Goal: Task Accomplishment & Management: Manage account settings

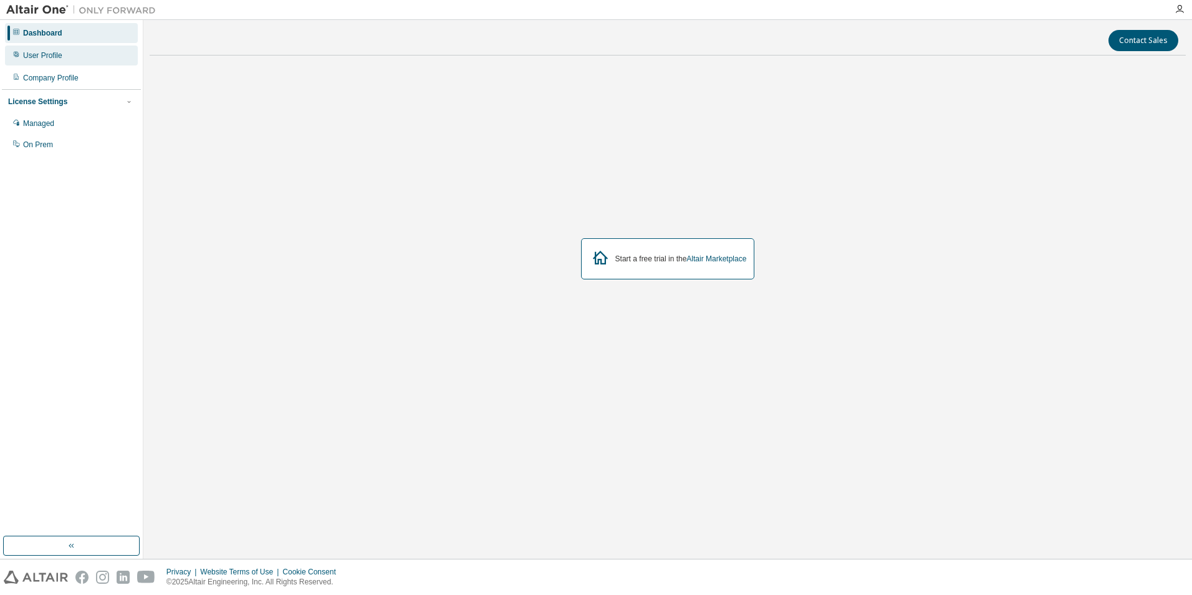
click at [59, 49] on div "User Profile" at bounding box center [71, 56] width 133 height 20
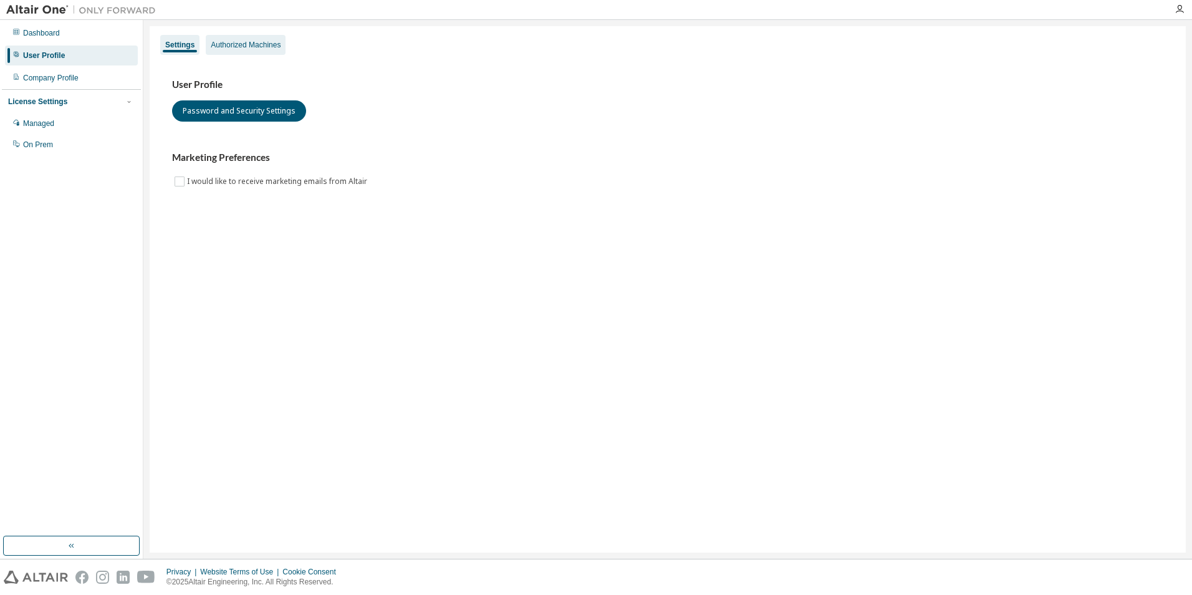
click at [253, 46] on div "Authorized Machines" at bounding box center [246, 45] width 70 height 10
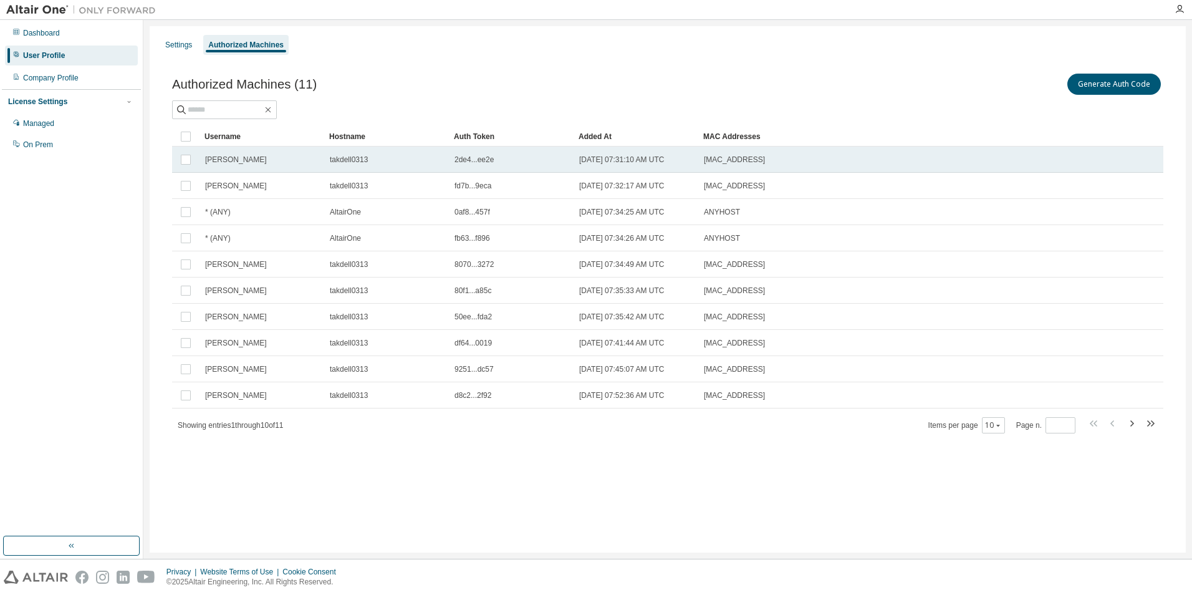
click at [283, 146] on td "[PERSON_NAME]" at bounding box center [261, 159] width 125 height 26
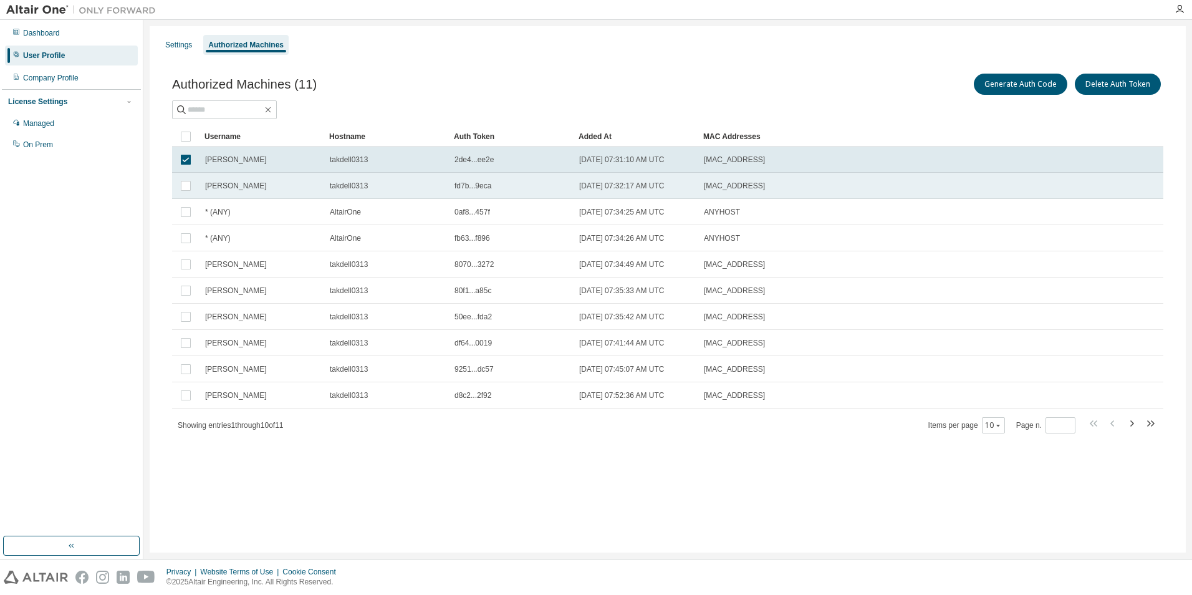
click at [289, 177] on td "[PERSON_NAME]" at bounding box center [261, 186] width 125 height 26
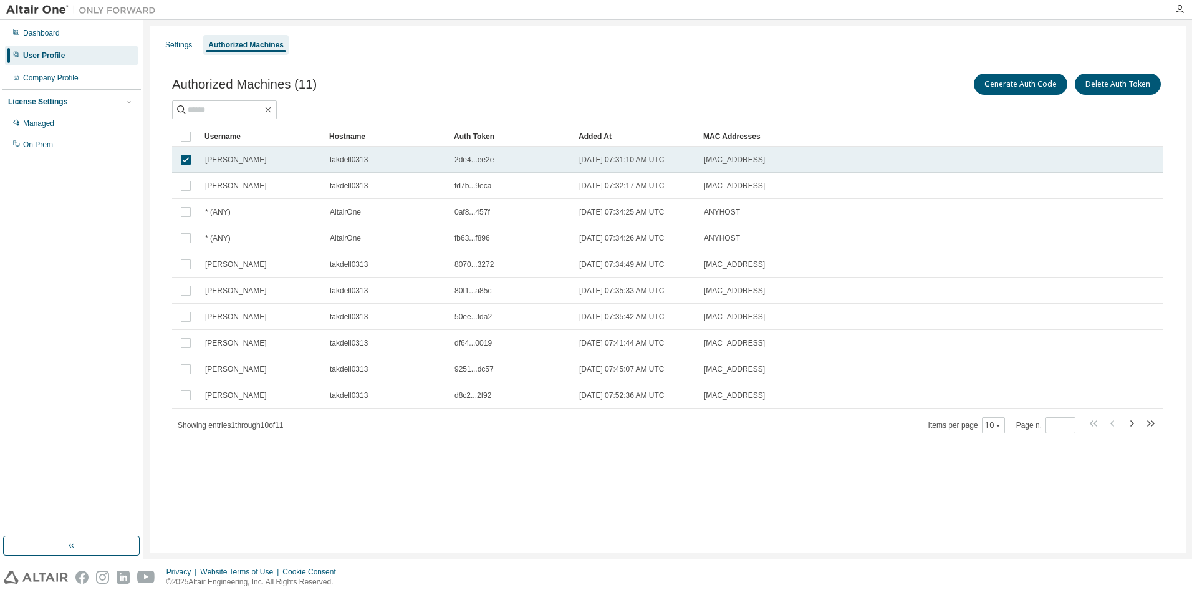
click at [309, 160] on div "[PERSON_NAME]" at bounding box center [261, 160] width 113 height 10
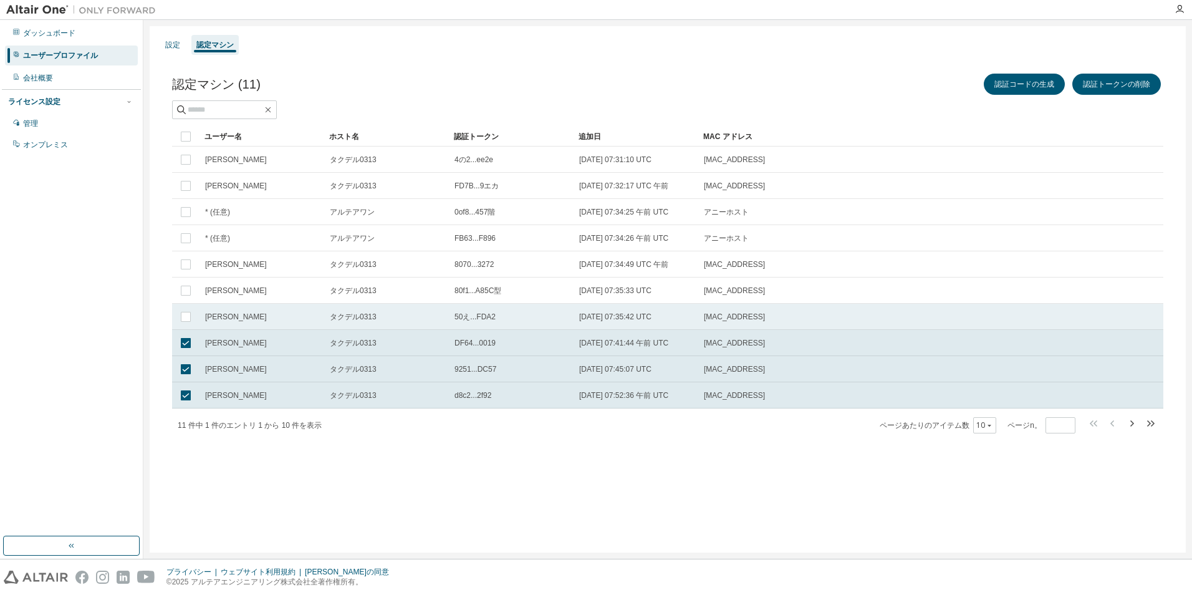
click at [194, 312] on td at bounding box center [185, 317] width 27 height 26
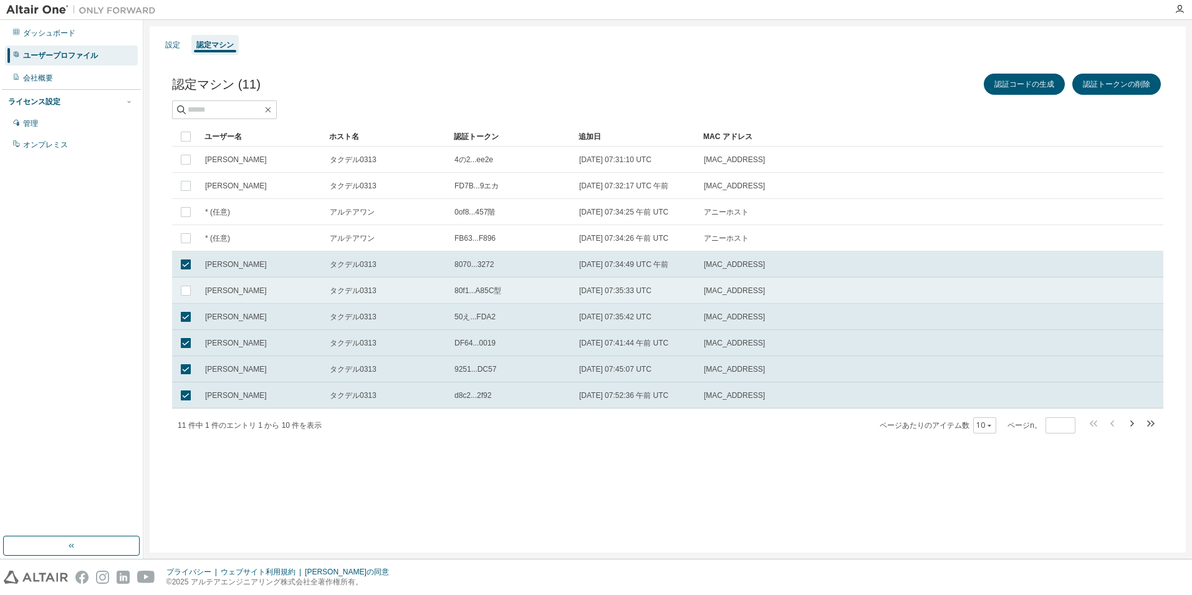
click at [186, 281] on td at bounding box center [185, 290] width 27 height 26
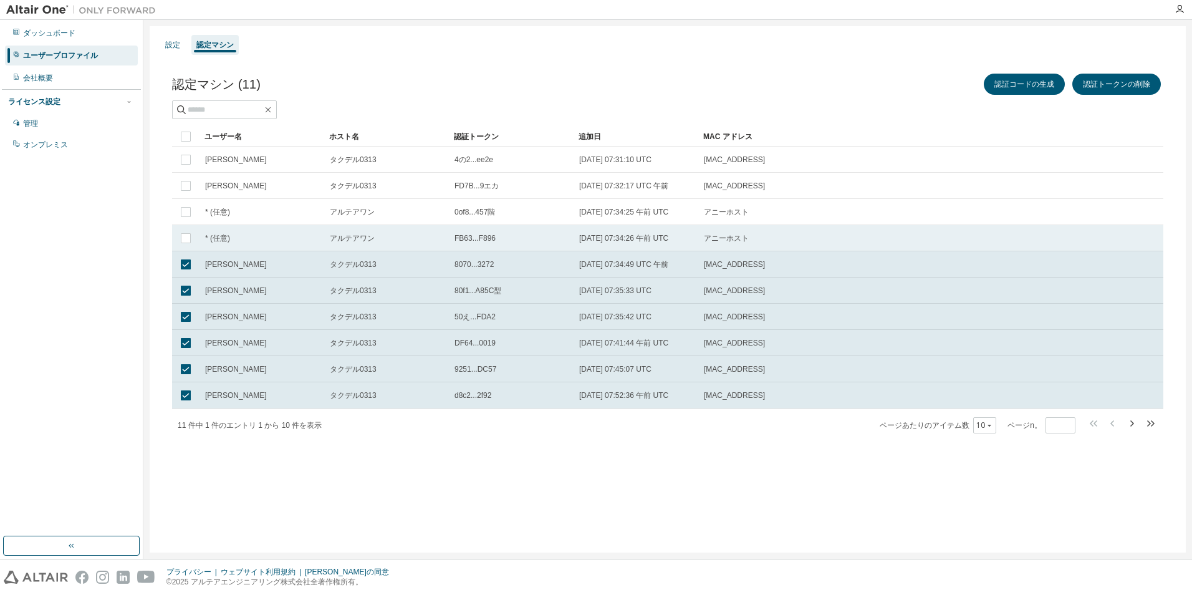
click at [188, 230] on td at bounding box center [185, 238] width 27 height 26
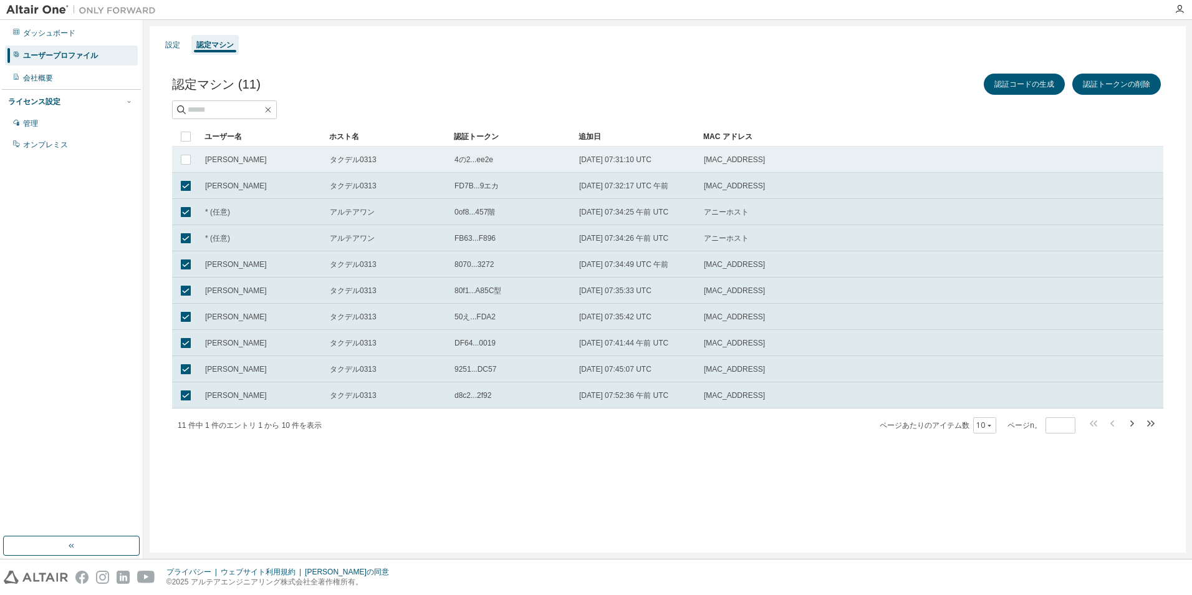
click at [198, 158] on td at bounding box center [185, 159] width 27 height 26
click at [1106, 85] on button "認証トークンの削除" at bounding box center [1116, 84] width 89 height 21
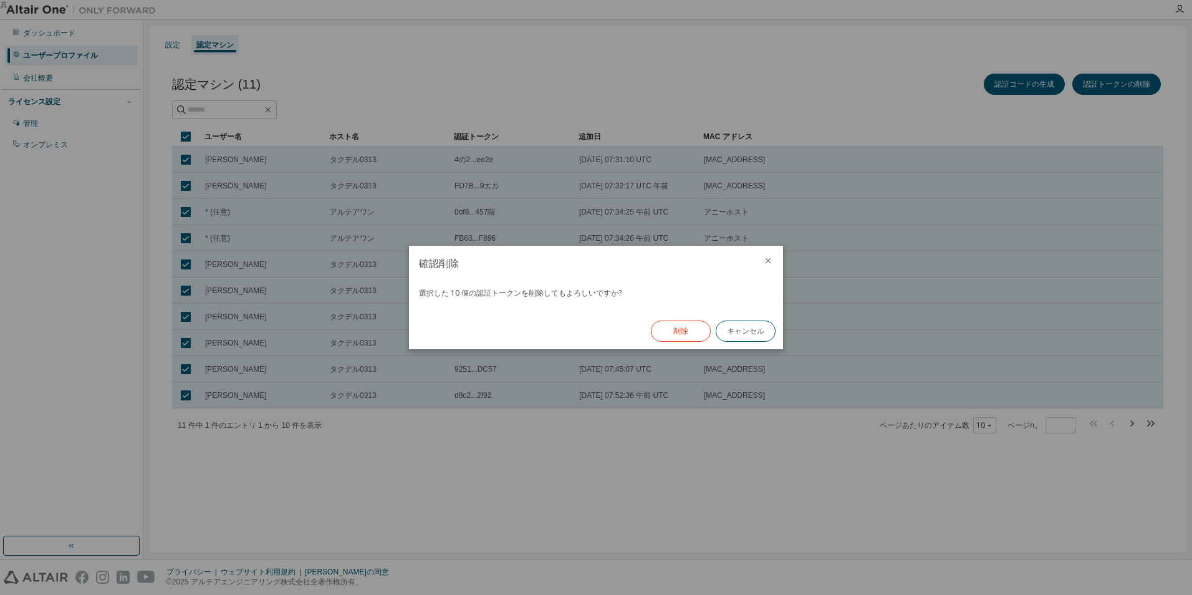
click at [654, 332] on button "削除" at bounding box center [681, 330] width 60 height 21
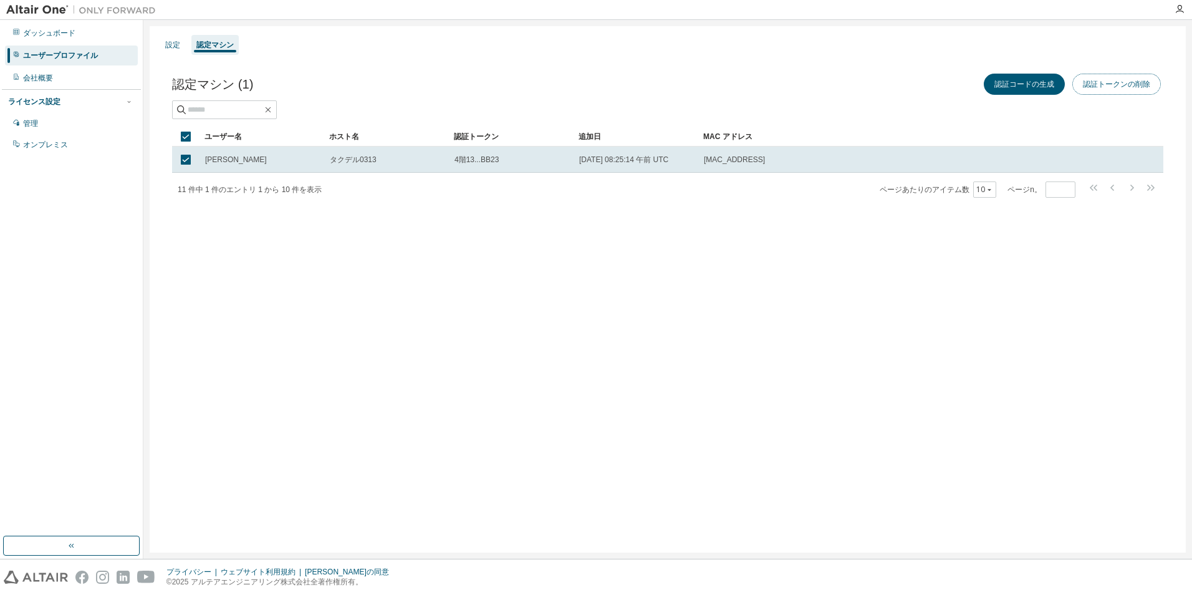
click at [1139, 80] on button "認証トークンの削除" at bounding box center [1116, 84] width 89 height 21
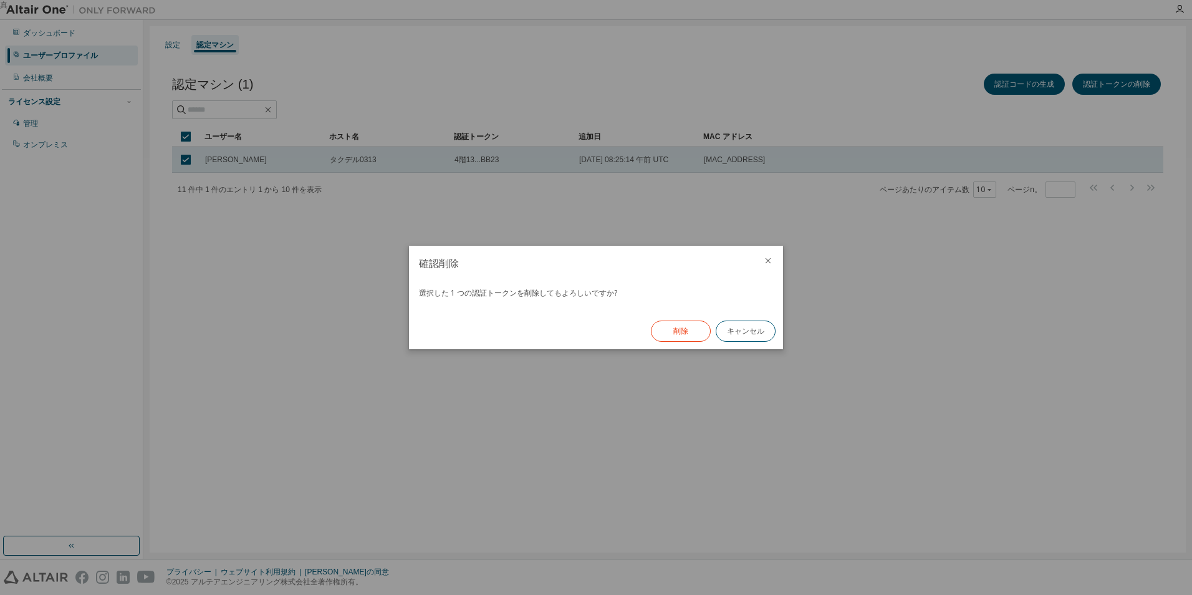
click at [681, 322] on button "削除" at bounding box center [681, 330] width 60 height 21
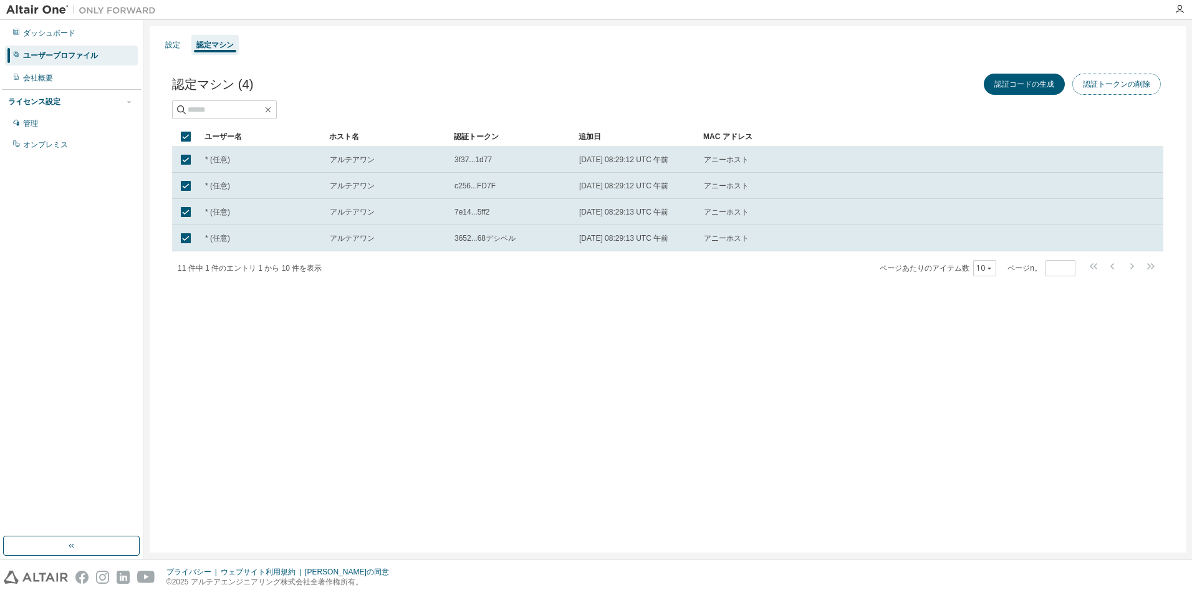
click at [1111, 78] on button "認証トークンの削除" at bounding box center [1116, 84] width 89 height 21
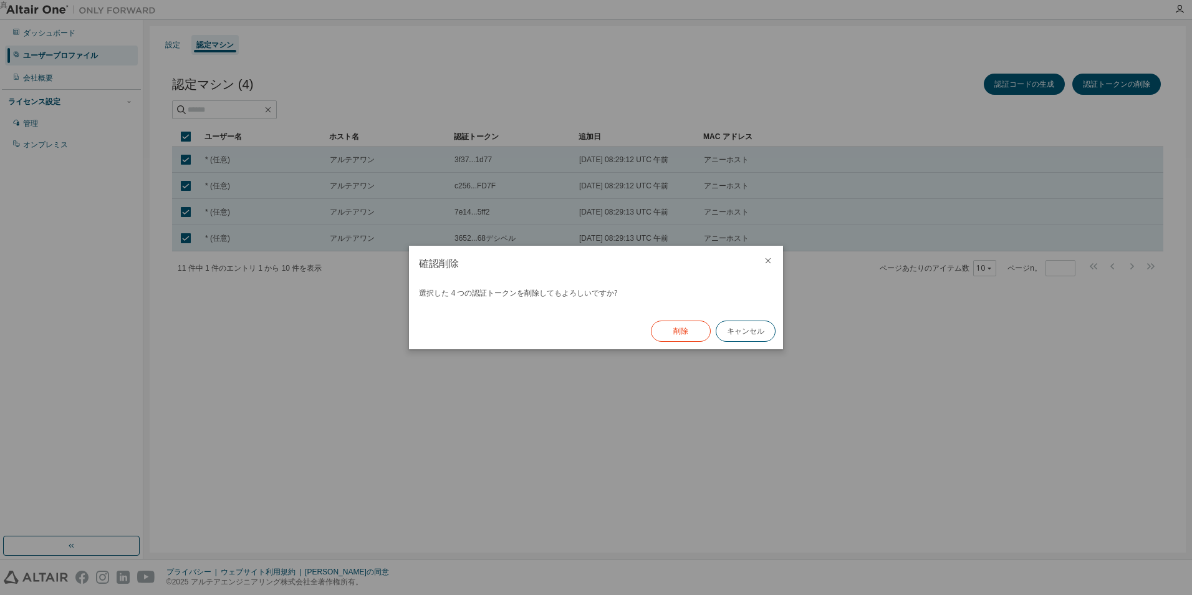
click at [679, 332] on button "削除" at bounding box center [681, 330] width 60 height 21
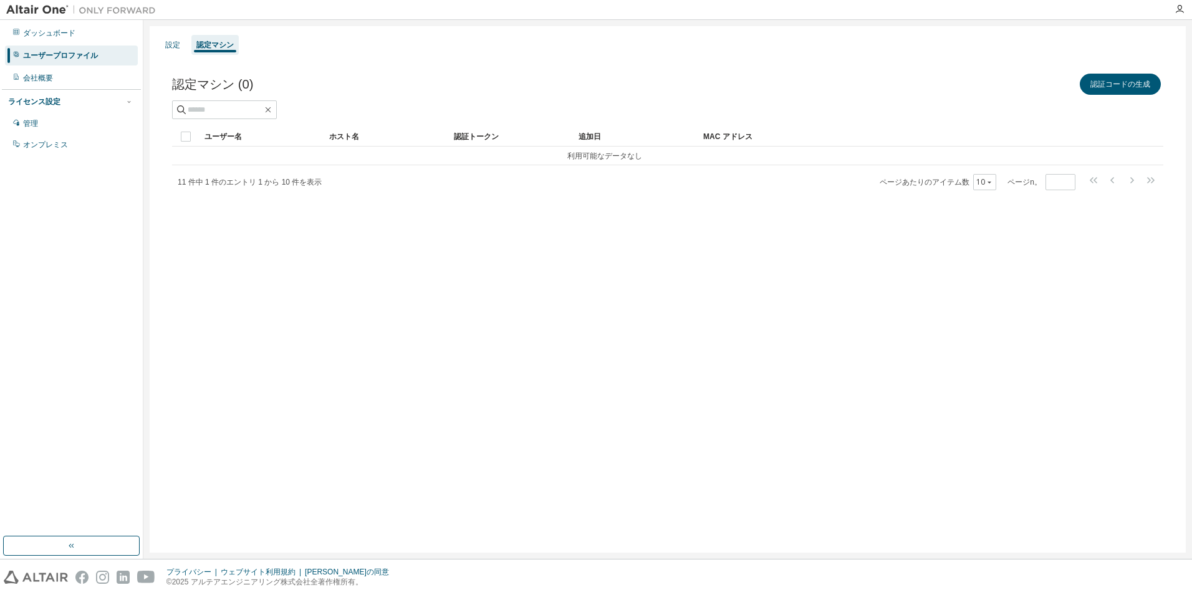
click at [775, 253] on div "設定 認定マシン 認定マシン (0) 認証コードの生成 Clear Load Save Save As Field Operator Value Select…" at bounding box center [668, 289] width 1036 height 526
click at [167, 52] on div "設定" at bounding box center [172, 45] width 25 height 20
